Goal: Information Seeking & Learning: Learn about a topic

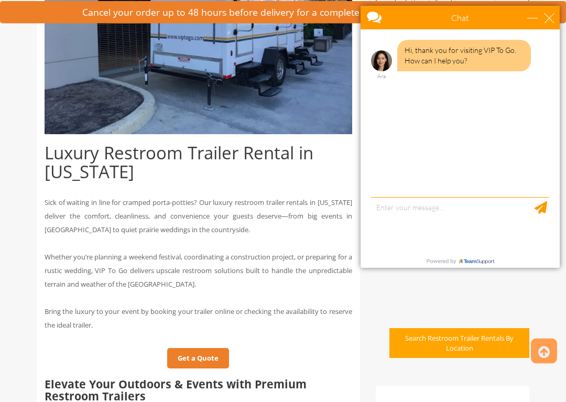
scroll to position [326, 0]
click at [550, 21] on div "close" at bounding box center [549, 18] width 10 height 10
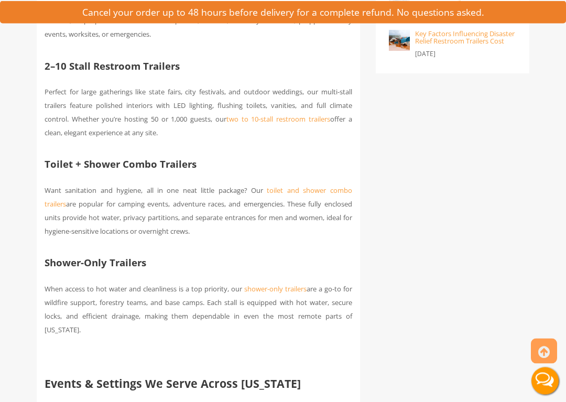
scroll to position [917, 0]
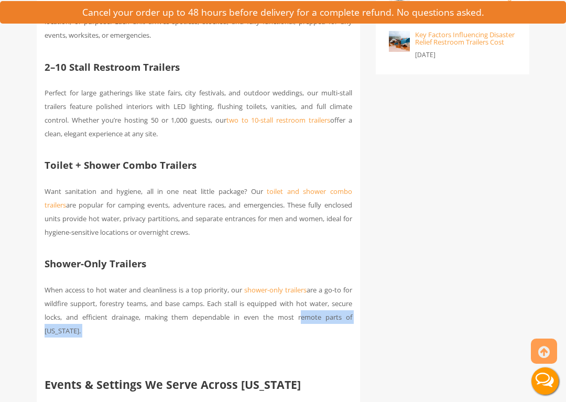
click at [319, 365] on p at bounding box center [199, 358] width 308 height 14
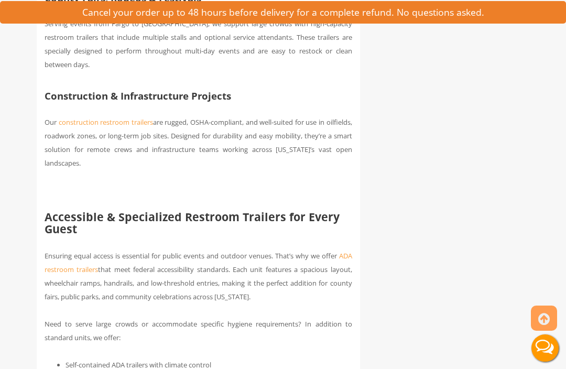
scroll to position [1474, 0]
click at [226, 232] on b "Accessible & Specialized Restroom Trailers for Every Guest" at bounding box center [192, 223] width 295 height 27
click at [346, 270] on span "ADA restroom trailers" at bounding box center [199, 263] width 308 height 23
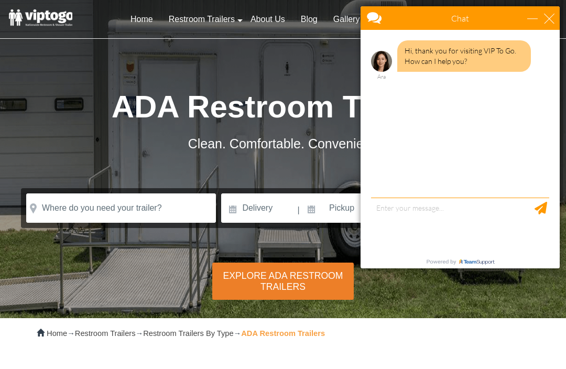
click at [562, 10] on body "Chat Email Your Question * Email * Your Question * Hi, thank you for visiting V…" at bounding box center [461, 137] width 212 height 275
click at [553, 16] on div "close" at bounding box center [549, 18] width 10 height 10
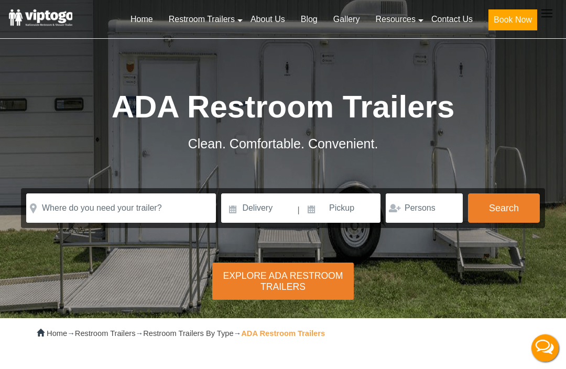
click at [549, 17] on icon at bounding box center [547, 13] width 11 height 8
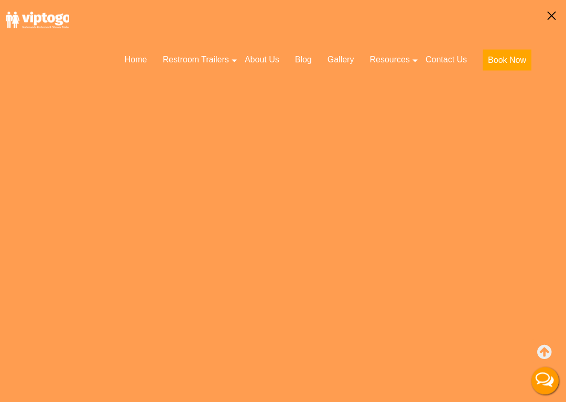
scroll to position [335, 0]
click at [549, 13] on polygon at bounding box center [552, 16] width 8 height 8
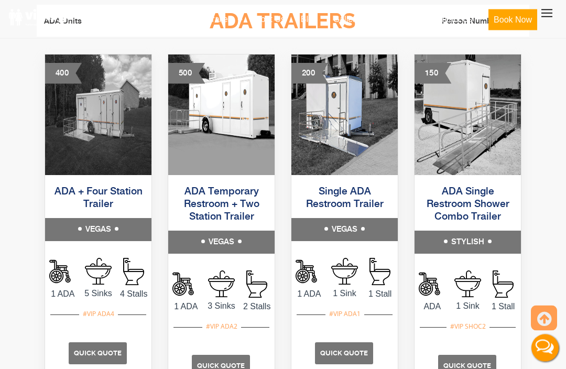
scroll to position [606, 0]
click at [466, 244] on h5 "STYLISH" at bounding box center [468, 242] width 106 height 23
click at [482, 191] on link "ADA Single Restroom Shower Combo Trailer" at bounding box center [468, 205] width 83 height 36
click at [479, 142] on img at bounding box center [468, 115] width 106 height 121
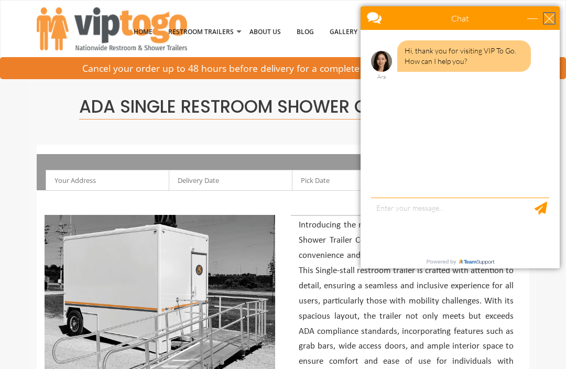
click at [549, 18] on div "close" at bounding box center [549, 18] width 10 height 10
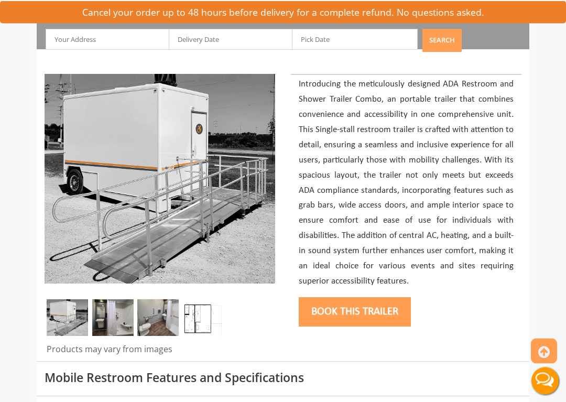
scroll to position [142, 0]
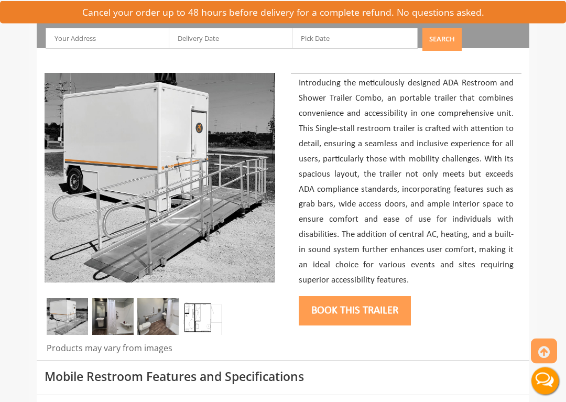
click at [119, 318] on img at bounding box center [112, 317] width 41 height 37
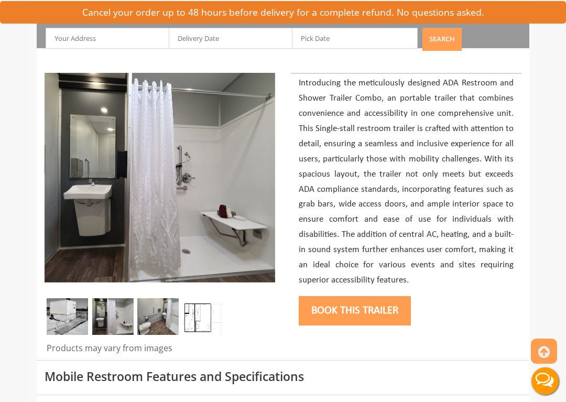
click at [159, 317] on img at bounding box center [157, 316] width 41 height 37
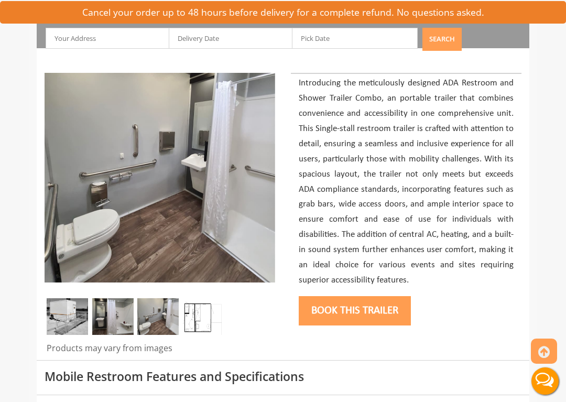
click at [205, 321] on img at bounding box center [203, 316] width 41 height 37
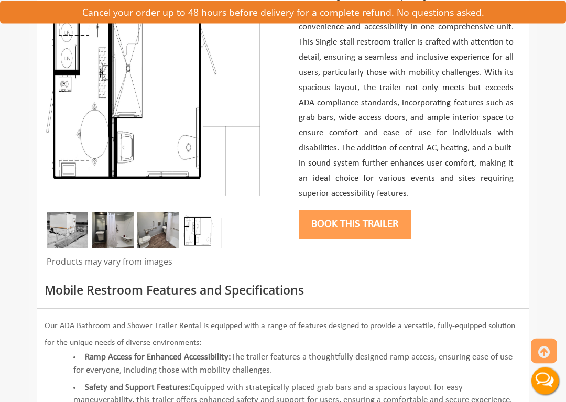
scroll to position [229, 0]
click at [366, 369] on li "Ramp Access for Enhanced Accessibility: The trailer features a thoughtfully des…" at bounding box center [294, 366] width 456 height 30
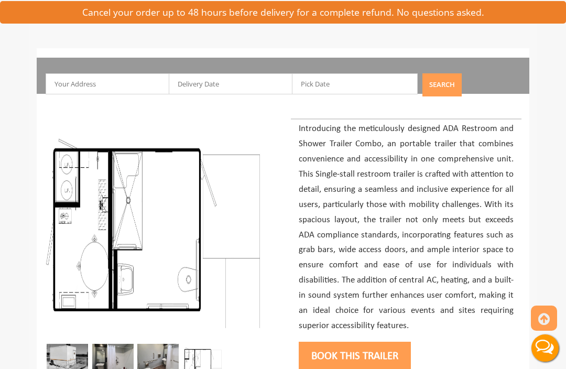
scroll to position [96, 0]
